Goal: Task Accomplishment & Management: Use online tool/utility

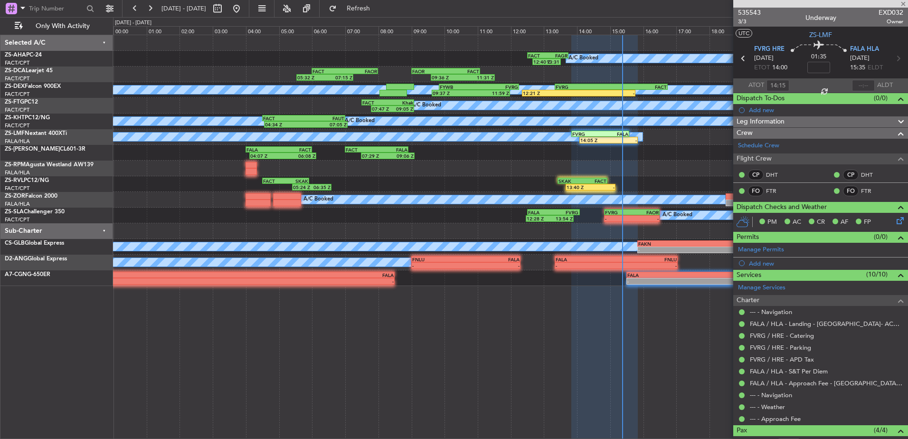
type input "+00:15"
type input "12:31"
type input "0"
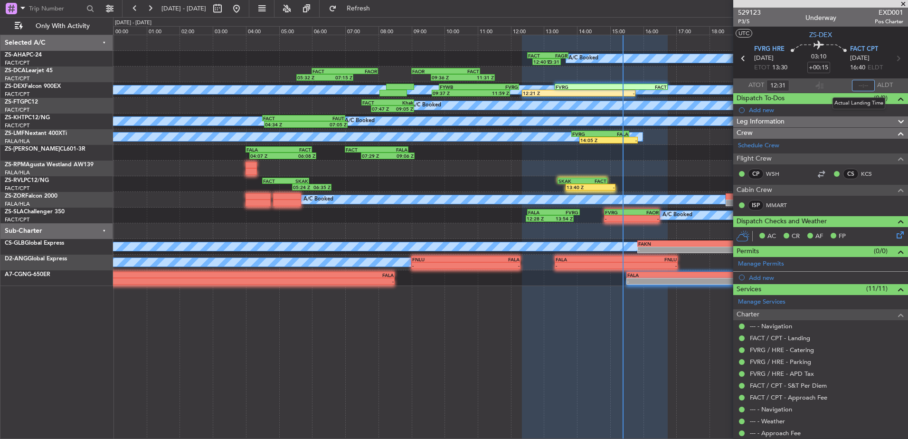
click at [855, 84] on input "text" at bounding box center [863, 85] width 23 height 11
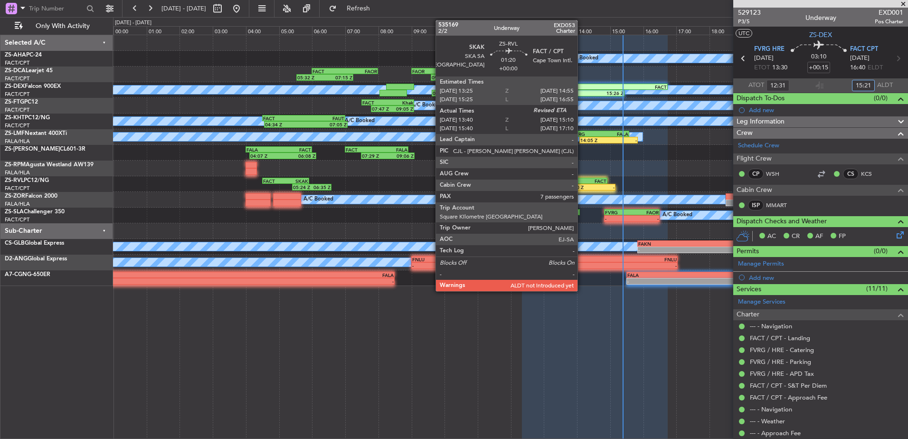
click at [582, 186] on div "13:40 Z" at bounding box center [579, 187] width 24 height 6
type input "15:21"
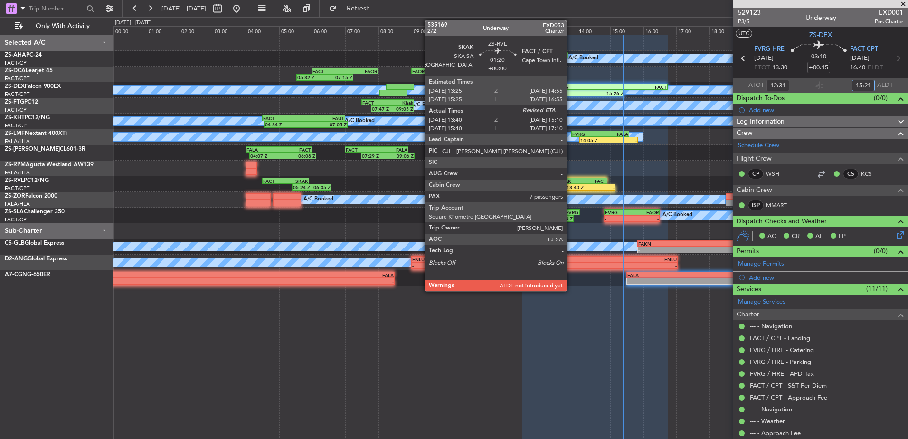
click at [571, 182] on div "SKAK" at bounding box center [571, 181] width 24 height 6
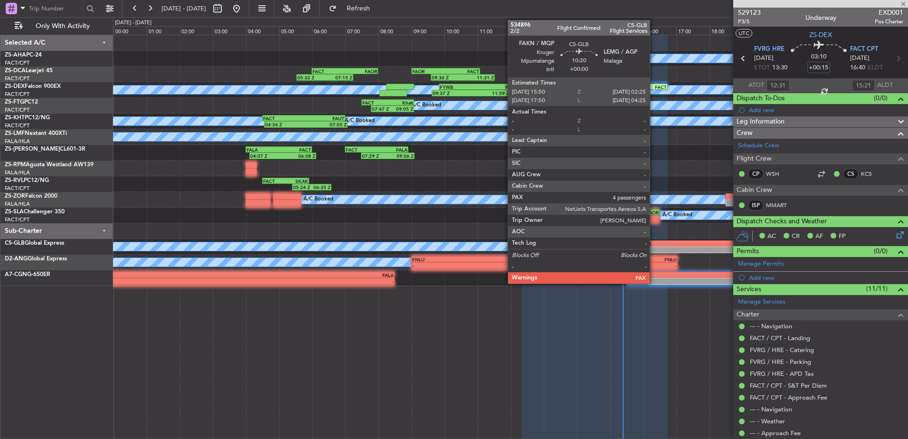
type input "13:45"
type input "7"
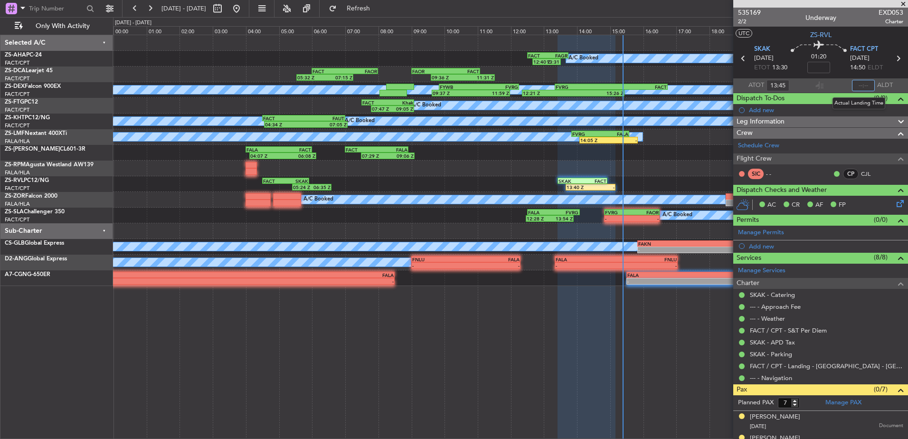
click at [856, 86] on input "text" at bounding box center [863, 85] width 23 height 11
type input "15:03"
click at [904, 0] on span at bounding box center [904, 4] width 10 height 9
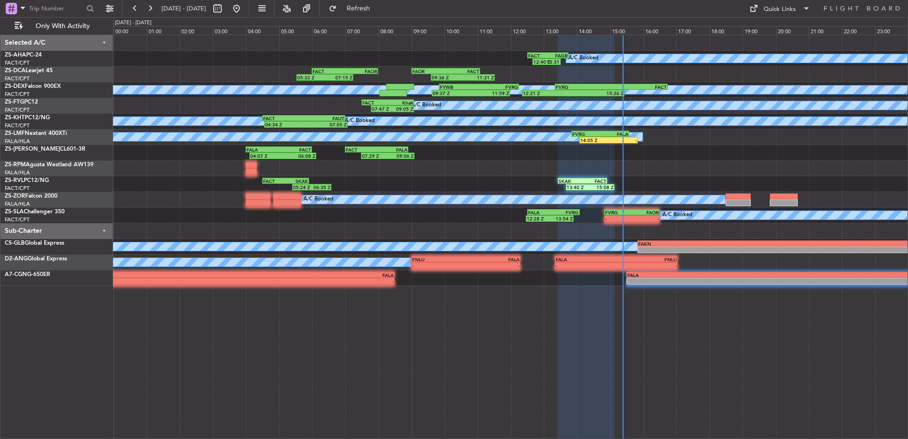
type input "0"
